Goal: Task Accomplishment & Management: Manage account settings

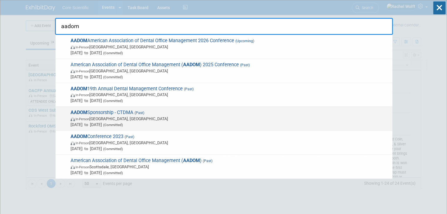
scroll to position [136, 0]
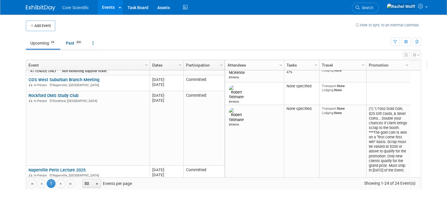
scroll to position [0, 0]
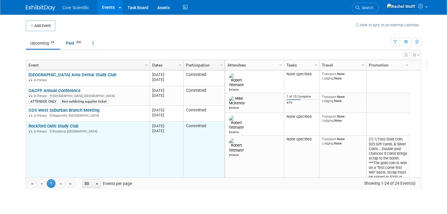
click at [48, 124] on link "Rockford OMS Study Club" at bounding box center [53, 126] width 50 height 5
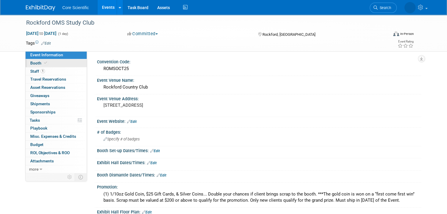
click at [43, 62] on link "Booth" at bounding box center [56, 63] width 61 height 8
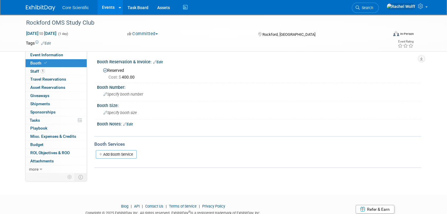
click at [127, 127] on div "X" at bounding box center [258, 128] width 317 height 3
click at [126, 124] on link "Edit" at bounding box center [128, 124] width 10 height 4
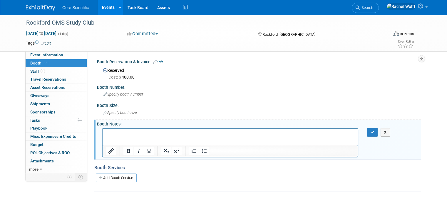
click at [135, 136] on p "Rich Text Area. Press ALT-0 for help." at bounding box center [230, 134] width 248 height 6
click at [128, 75] on span "Cost: $ 400.00" at bounding box center [122, 77] width 28 height 5
click at [110, 69] on div "Reserved Cost: $ 400.00" at bounding box center [258, 73] width 315 height 14
click at [142, 136] on p "Rich Text Area. Press ALT-0 for help." at bounding box center [230, 134] width 248 height 6
click at [378, 135] on button "button" at bounding box center [372, 132] width 11 height 9
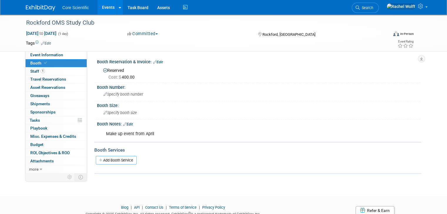
click at [39, 3] on link at bounding box center [44, 5] width 36 height 5
